Goal: Task Accomplishment & Management: Manage account settings

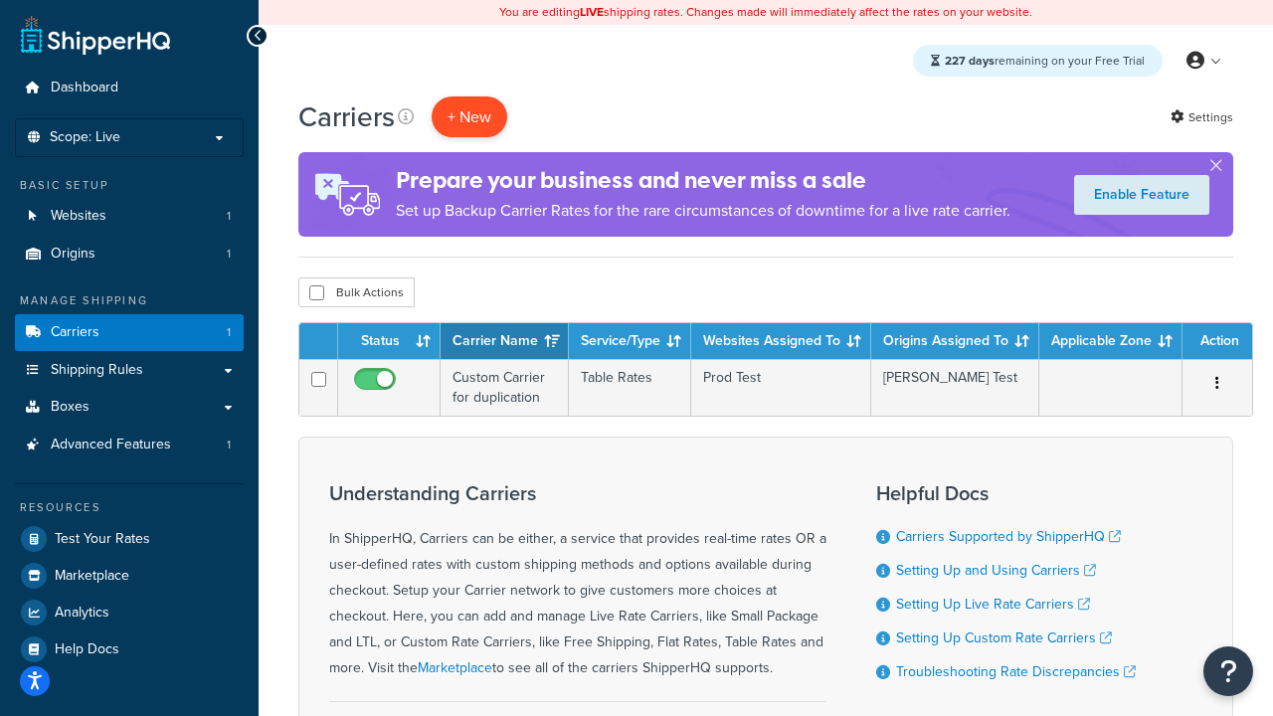
click at [469, 117] on button "+ New" at bounding box center [470, 116] width 76 height 41
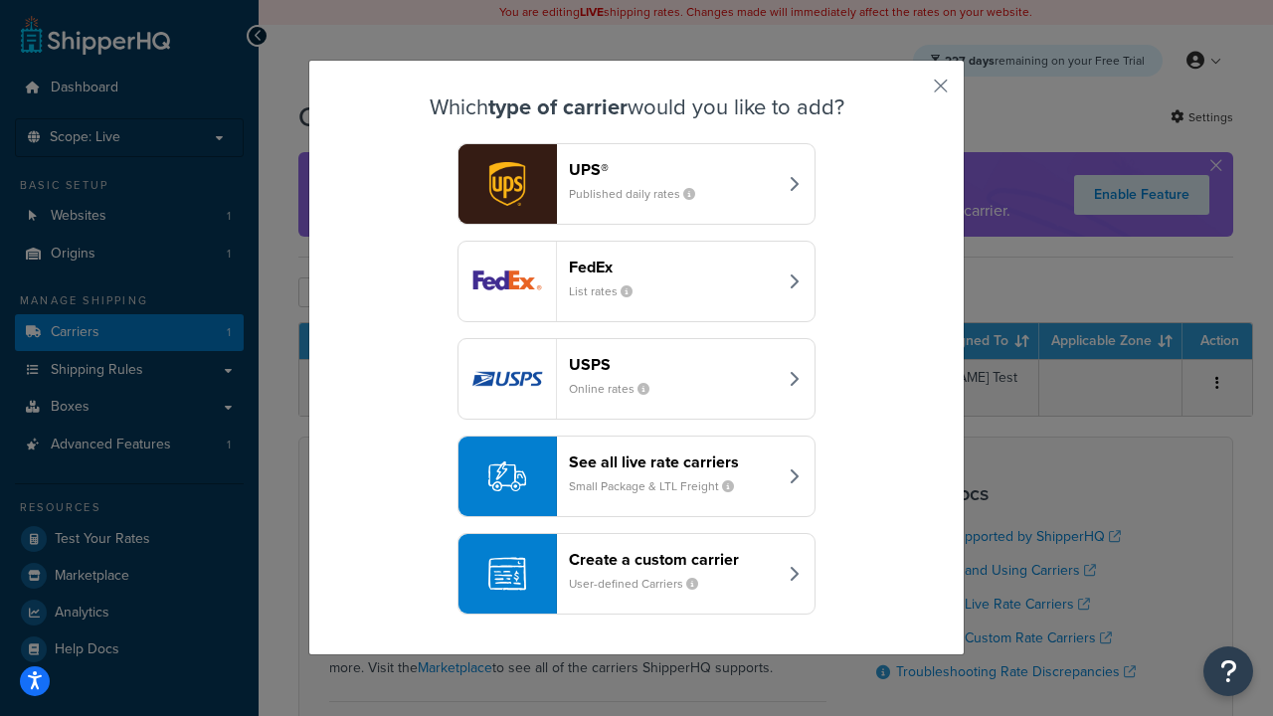
click at [672, 267] on header "FedEx" at bounding box center [673, 267] width 208 height 19
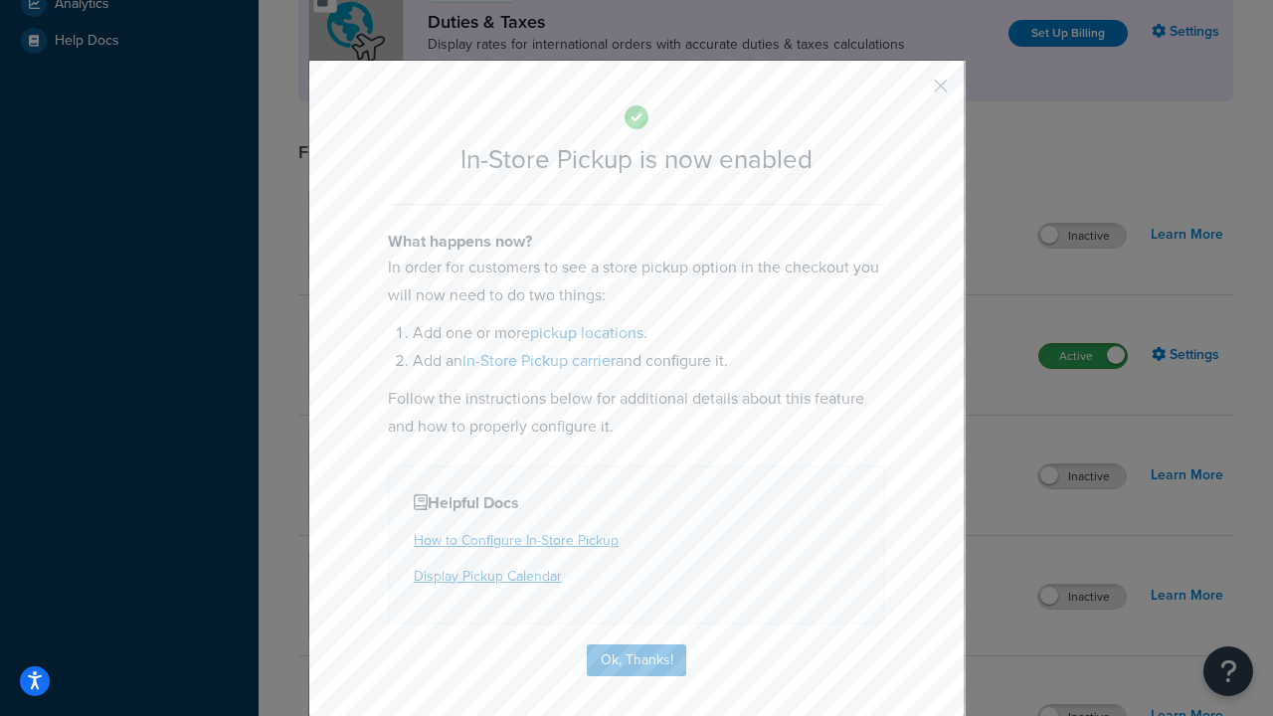
scroll to position [683, 0]
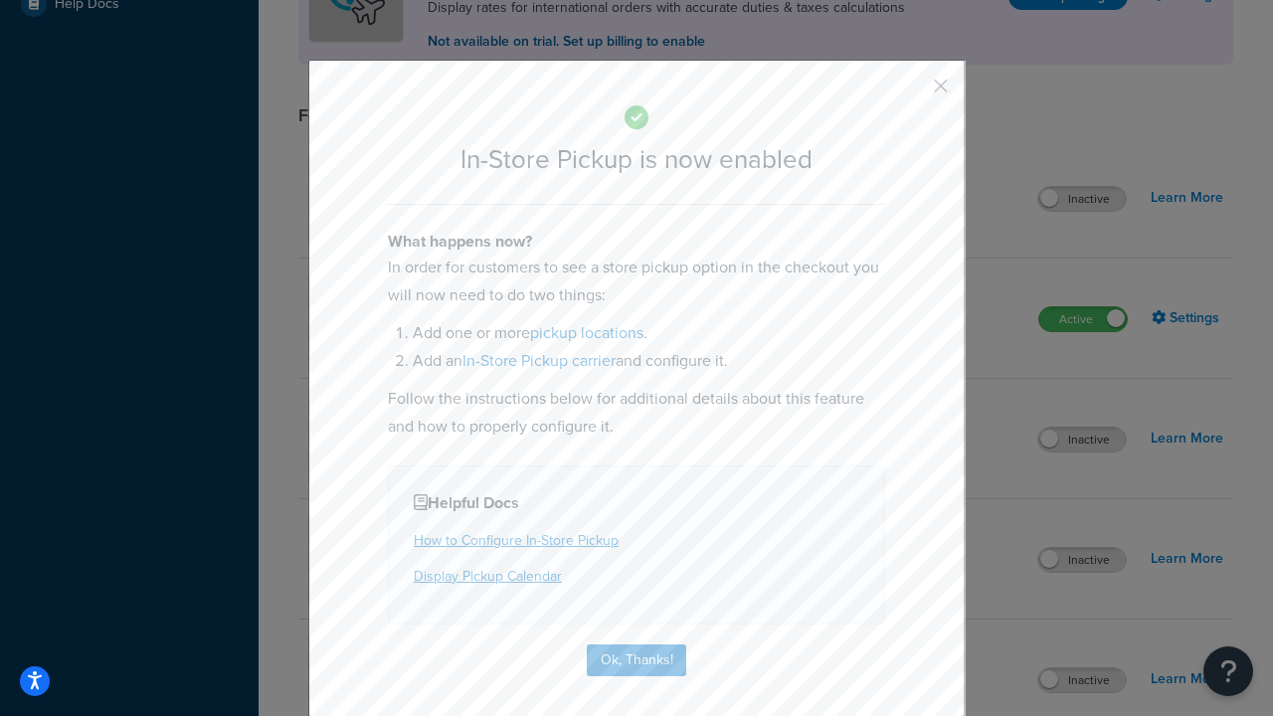
click at [911, 92] on button "button" at bounding box center [911, 92] width 5 height 5
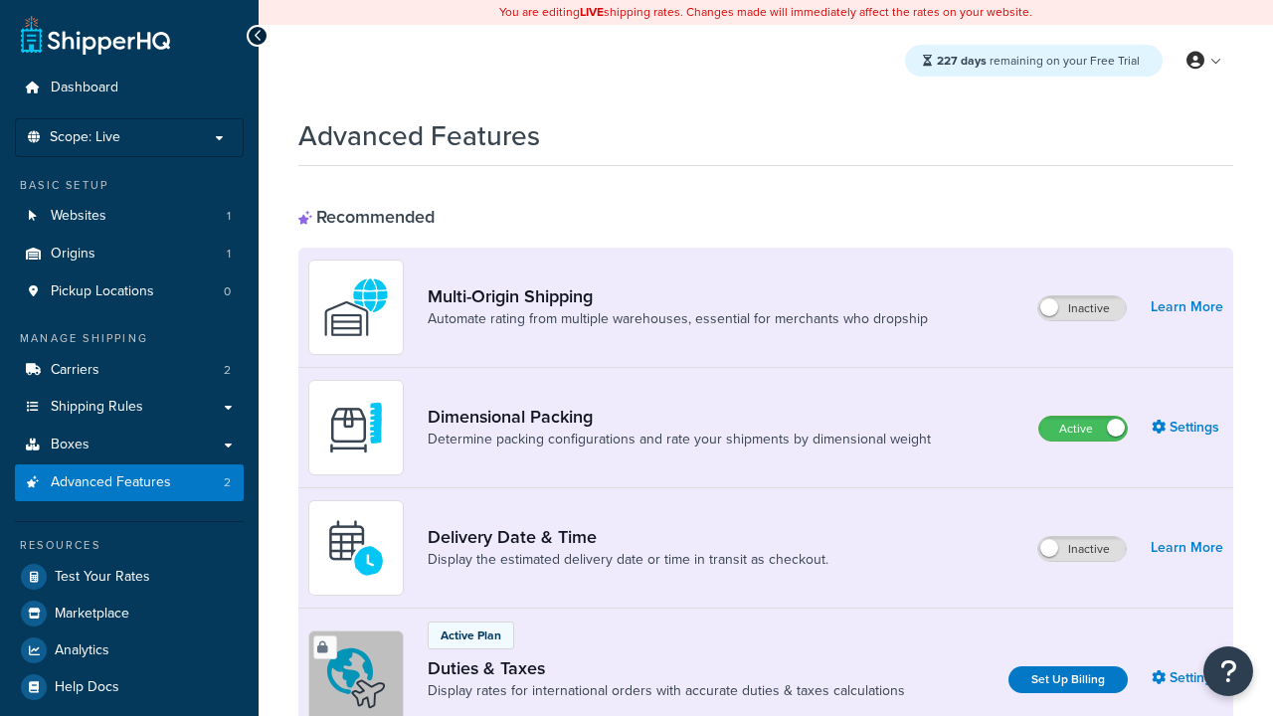
click at [1083, 430] on label "Active" at bounding box center [1083, 429] width 88 height 24
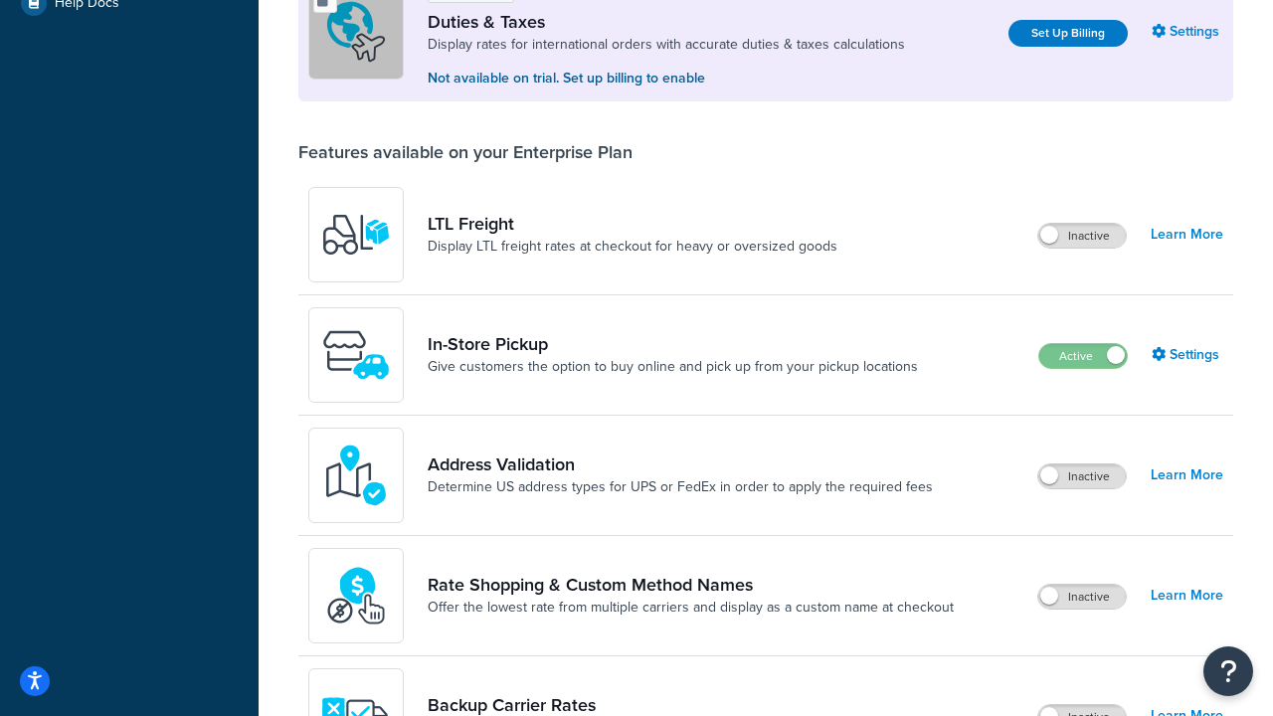
scroll to position [609, 0]
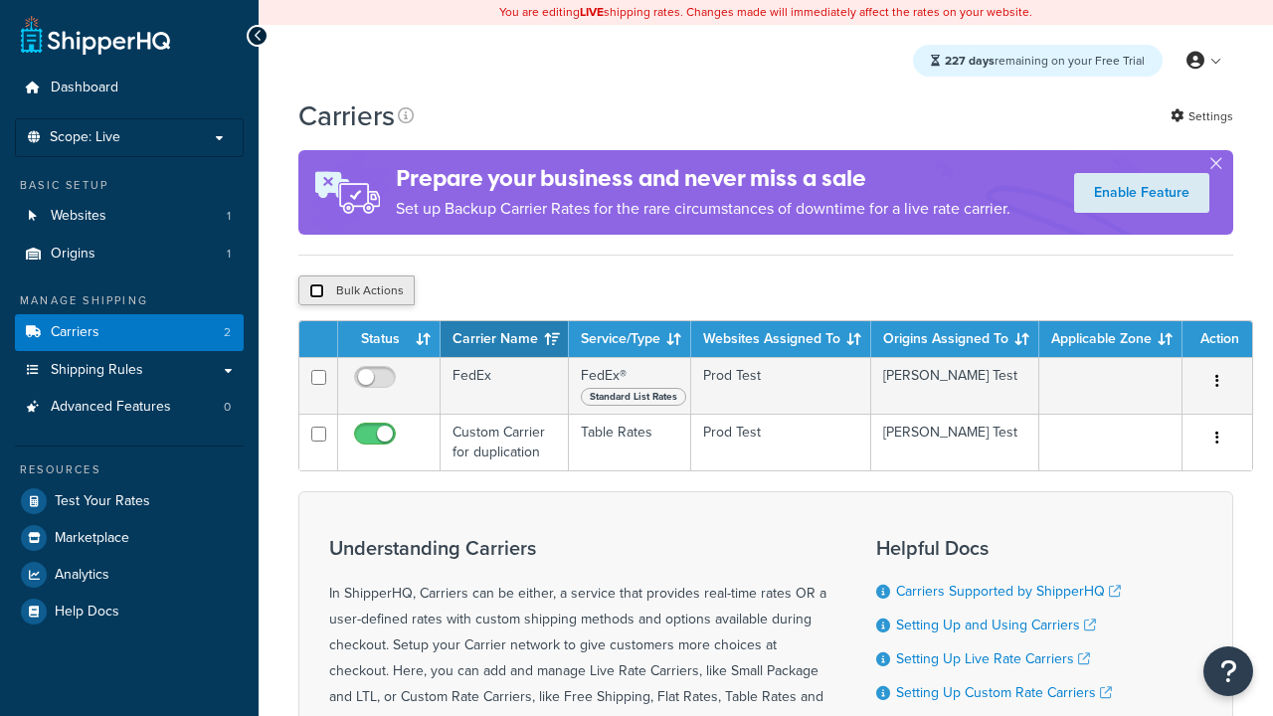
click at [316, 292] on input "checkbox" at bounding box center [316, 290] width 15 height 15
checkbox input "true"
click at [0, 0] on button "Delete" at bounding box center [0, 0] width 0 height 0
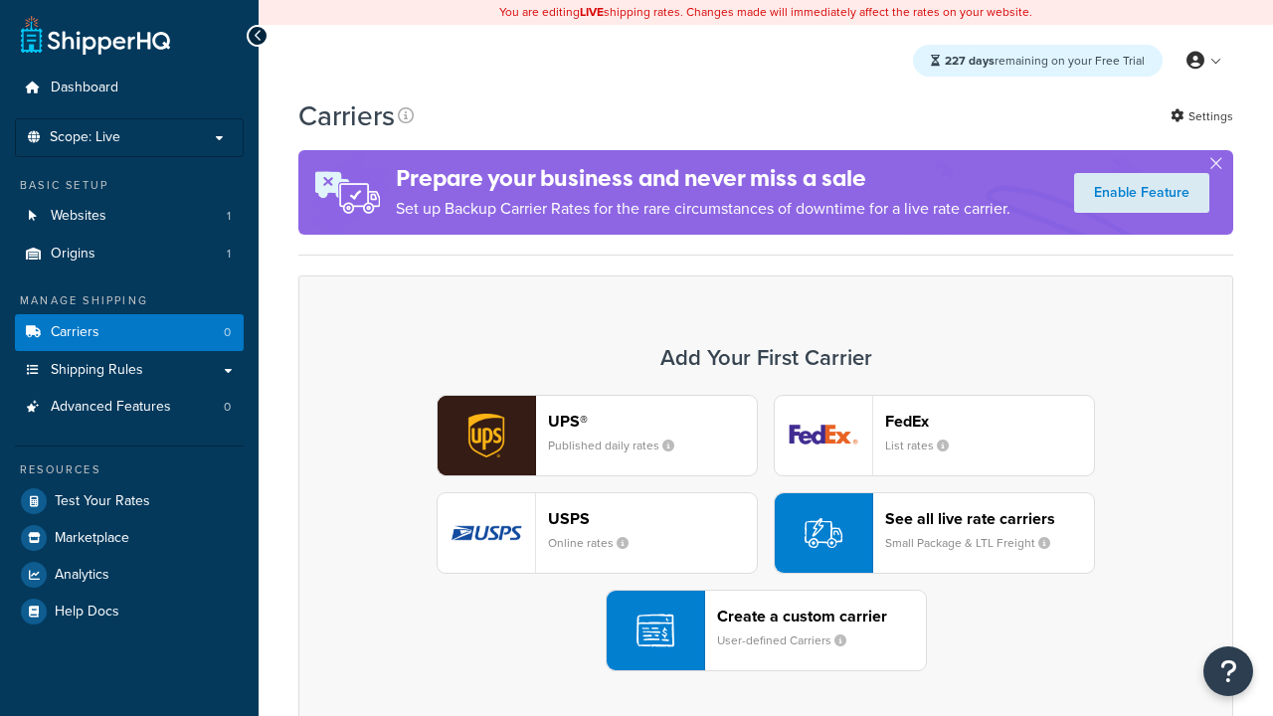
click at [766, 534] on div "UPS® Published daily rates FedEx List rates USPS Online rates See all live rate…" at bounding box center [765, 533] width 893 height 276
click at [766, 631] on div "Create a custom carrier User-defined Carriers" at bounding box center [821, 631] width 209 height 48
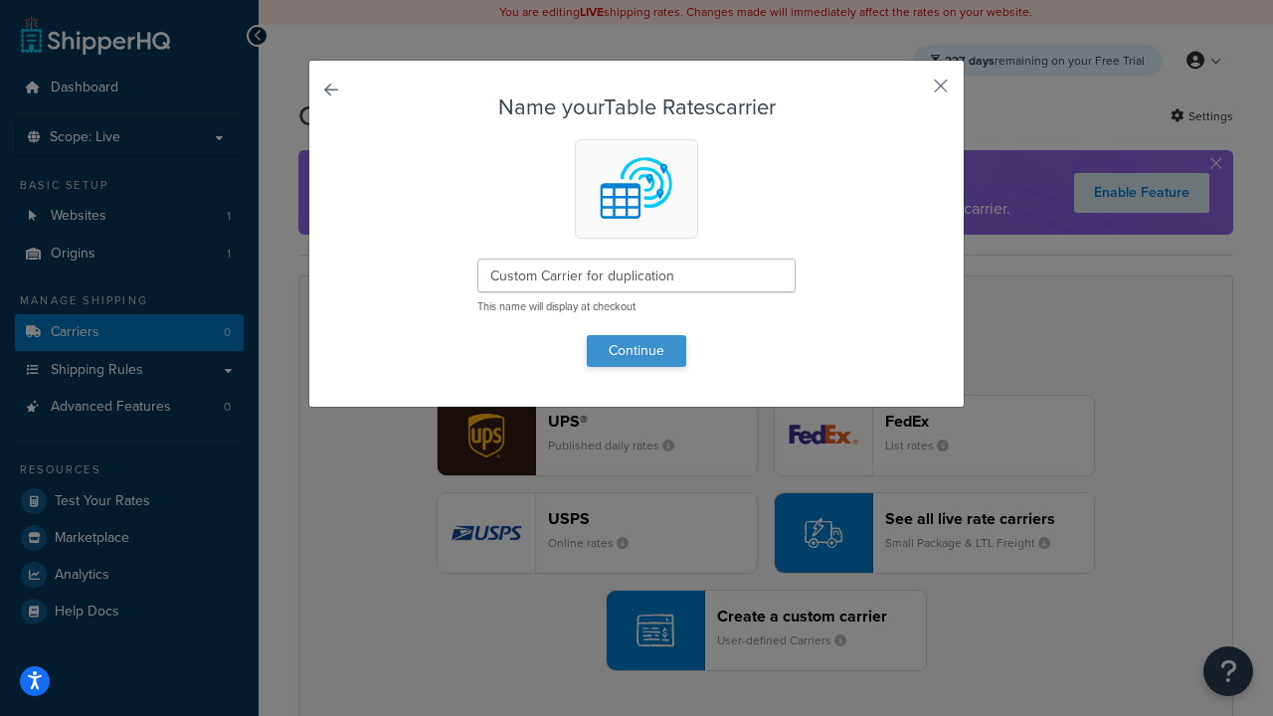
type input "Custom Carrier for duplication"
click at [636, 350] on button "Continue" at bounding box center [636, 351] width 99 height 32
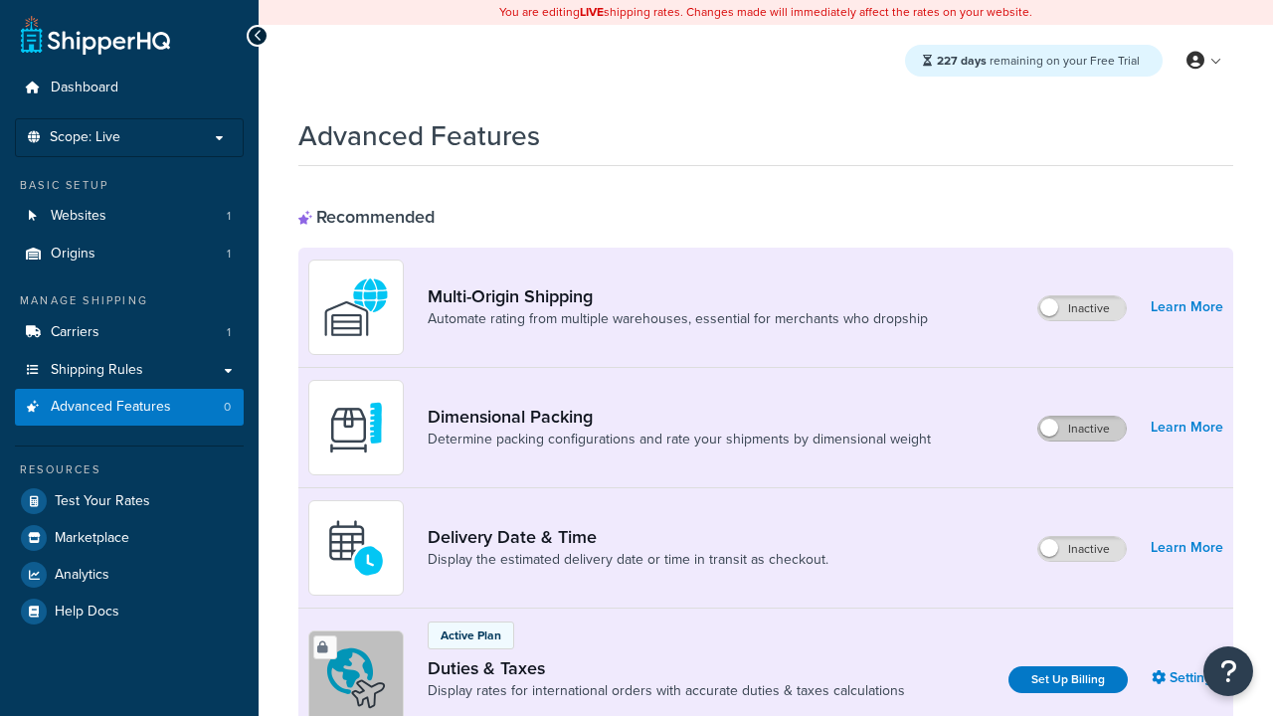
click at [1083, 430] on label "Inactive" at bounding box center [1082, 429] width 88 height 24
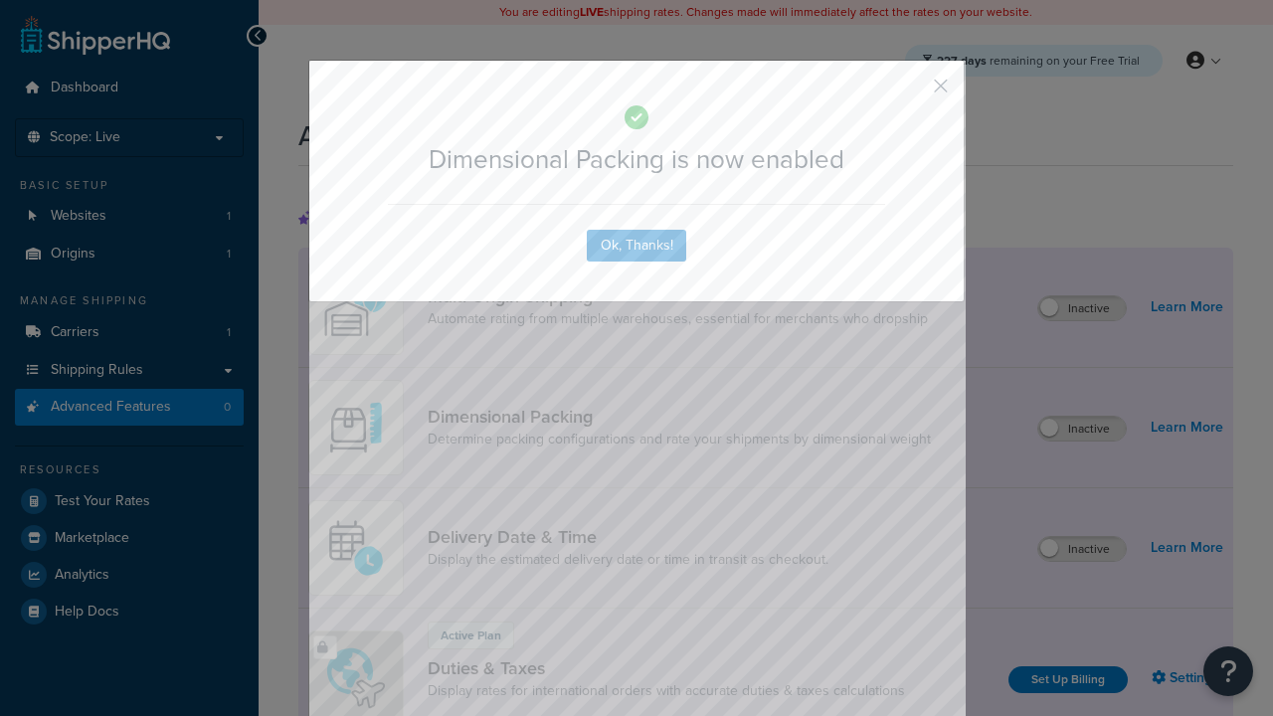
click at [911, 92] on button "button" at bounding box center [911, 92] width 5 height 5
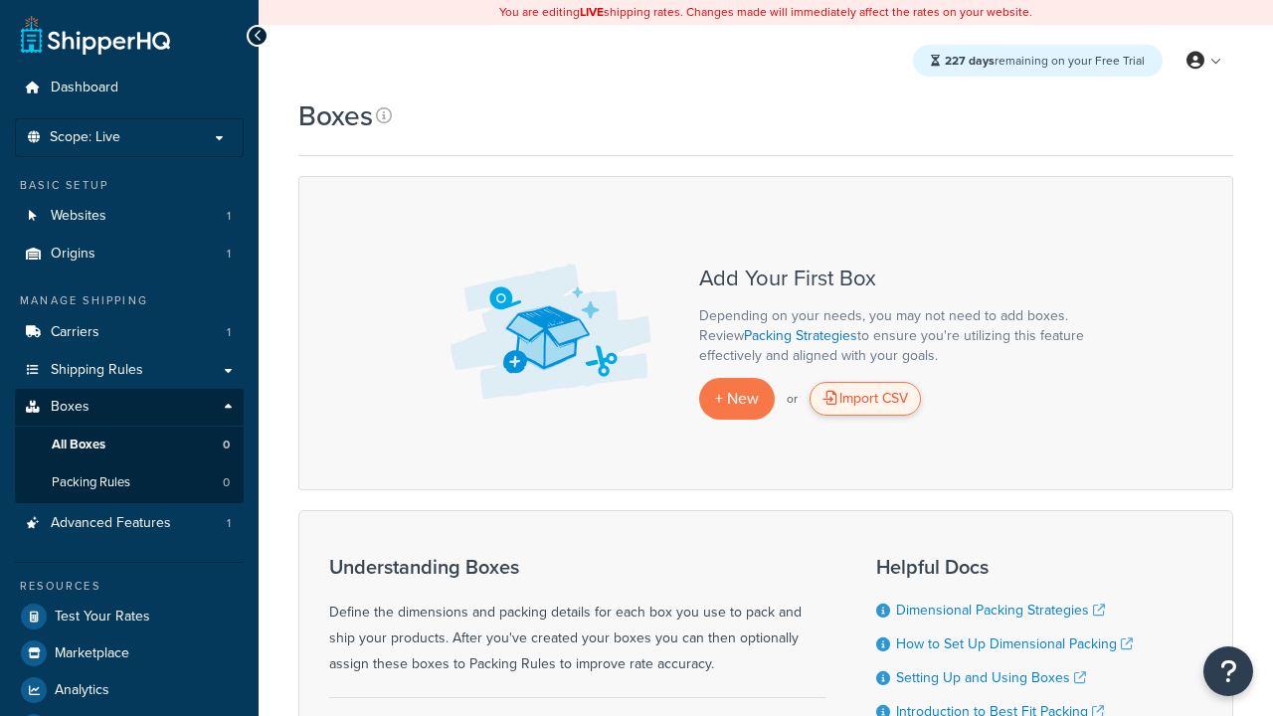
click at [865, 400] on div "Import CSV" at bounding box center [864, 399] width 111 height 34
